Goal: Task Accomplishment & Management: Manage account settings

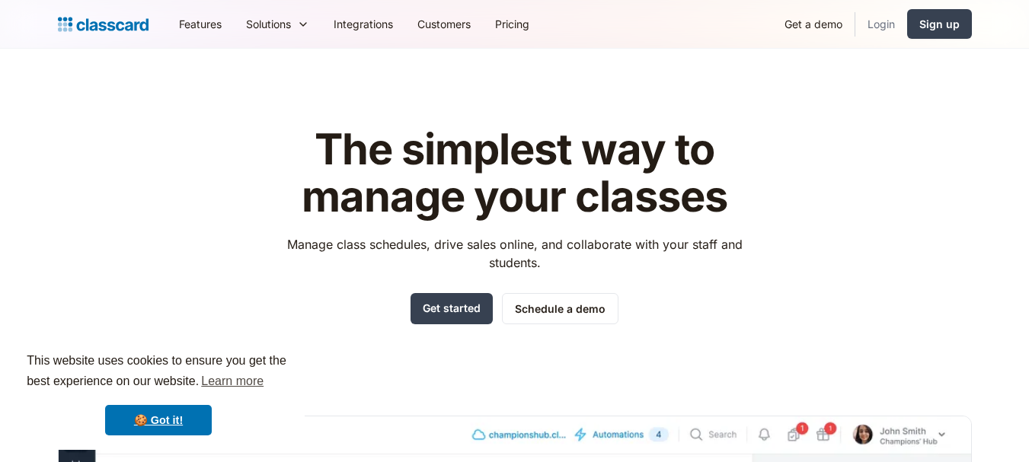
click at [865, 19] on link "Login" at bounding box center [882, 24] width 52 height 34
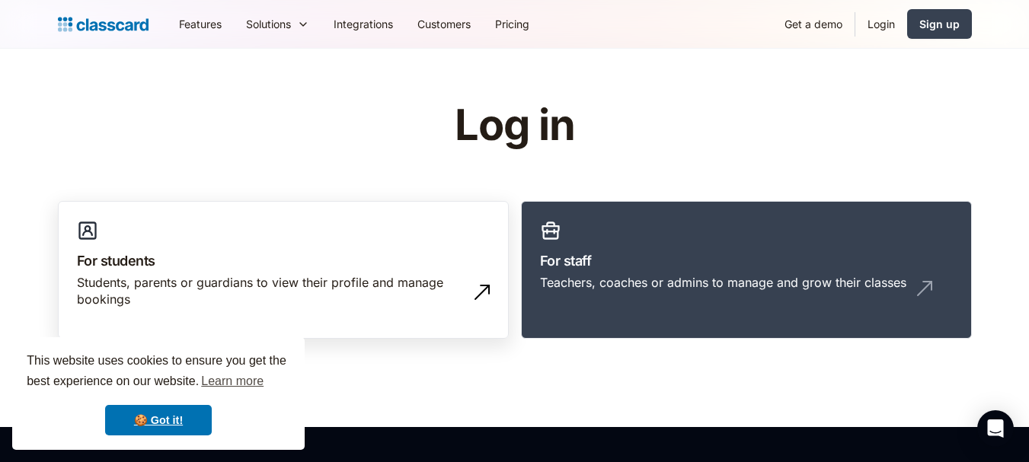
click at [261, 276] on div "Students, parents or guardians to view their profile and manage bookings" at bounding box center [268, 291] width 382 height 34
